Goal: Find specific page/section: Find specific page/section

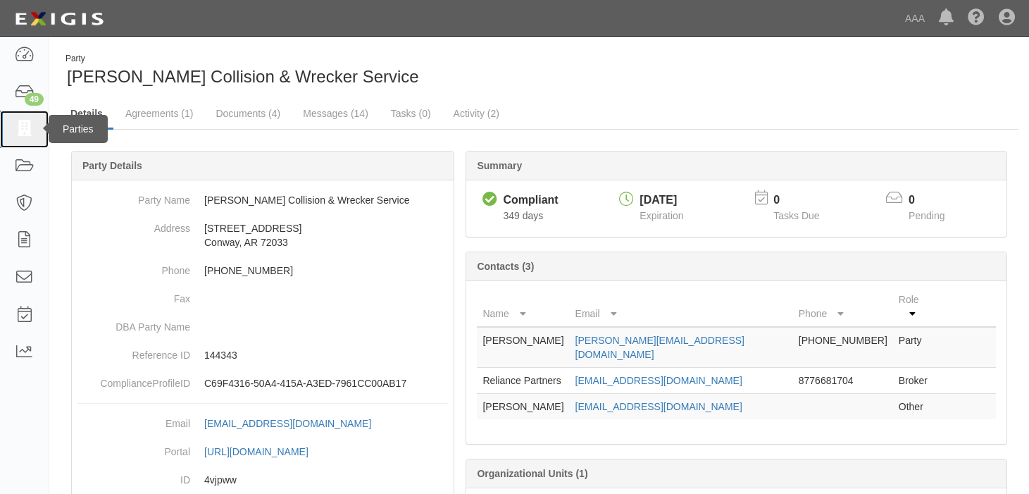
click at [14, 125] on icon at bounding box center [24, 129] width 20 height 16
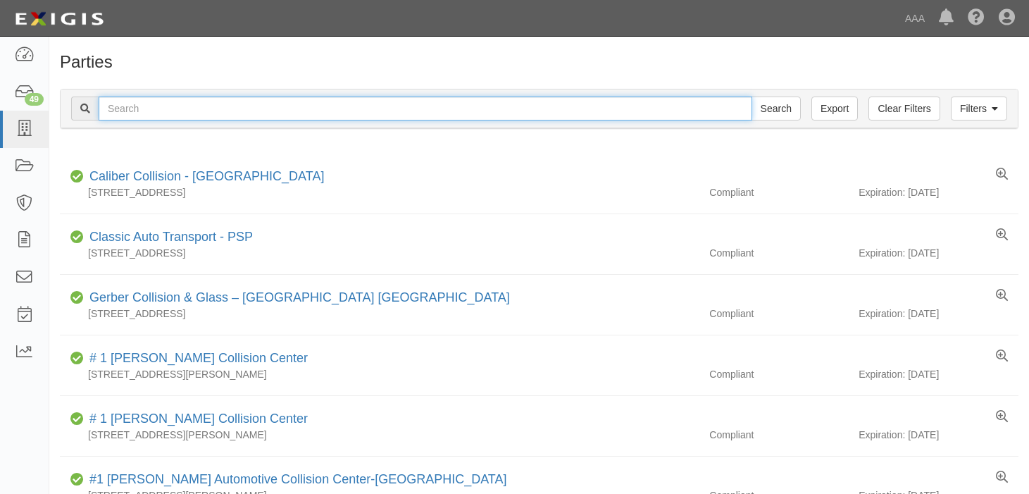
click at [143, 106] on input "text" at bounding box center [425, 108] width 653 height 24
type input "144213"
click at [751, 96] on input "Search" at bounding box center [775, 108] width 49 height 24
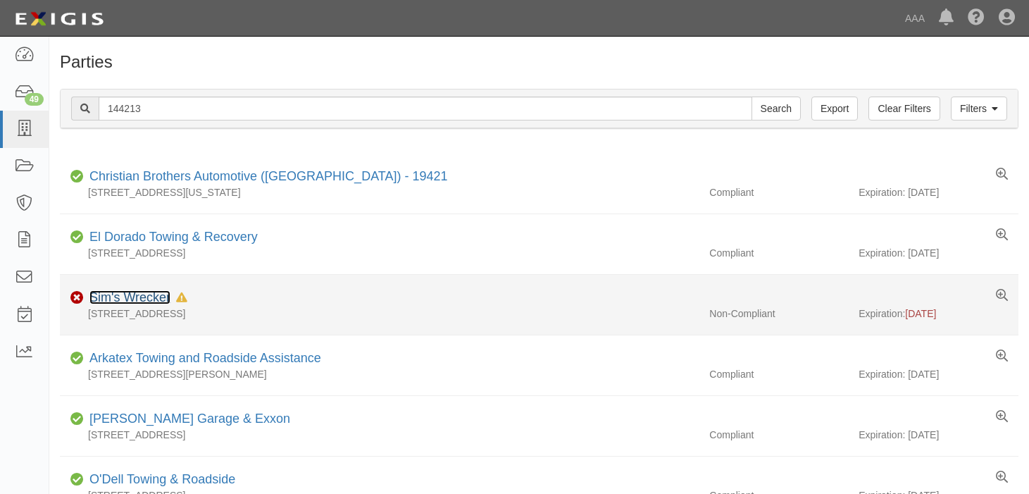
click at [128, 294] on link "Sim's Wrecker" at bounding box center [129, 297] width 81 height 14
